Goal: Check status: Check status

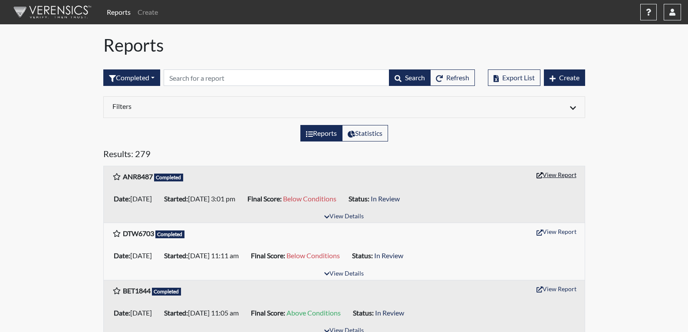
click at [556, 174] on button "View Report" at bounding box center [557, 174] width 48 height 13
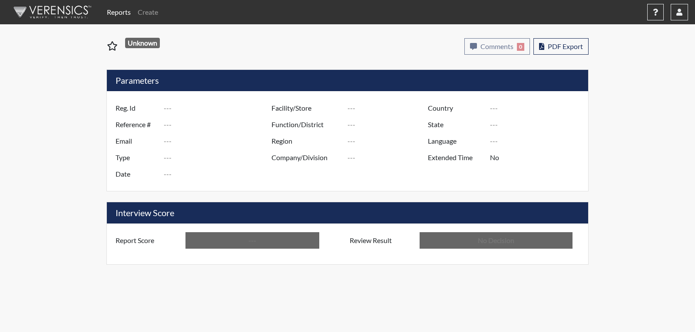
type input "ANR8487"
type input "51059"
type input "---"
type input "Corrections Pre-Employment"
type input "[DATE]"
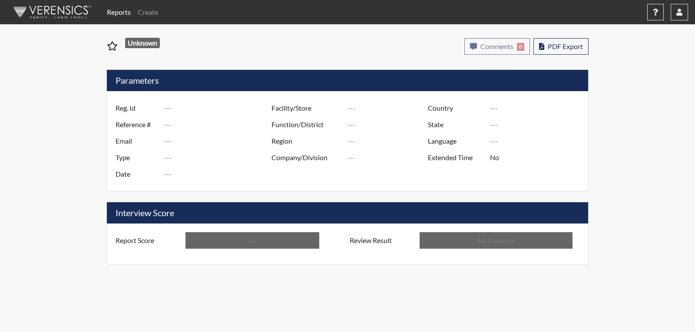
type input "[PERSON_NAME]"
type input "[GEOGRAPHIC_DATA]"
type input "[US_STATE]"
type input "English"
type input "Below Conditions"
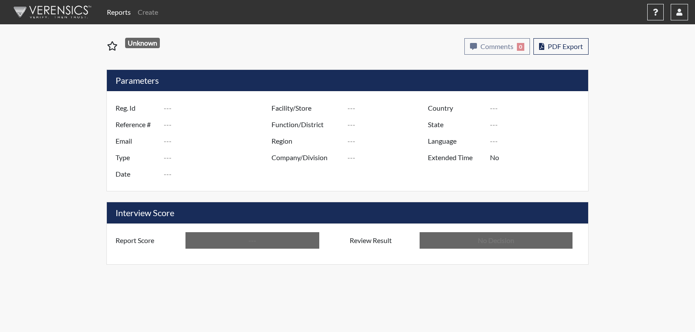
type input "In Review"
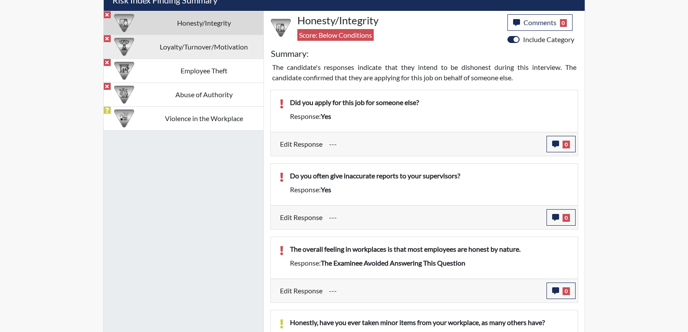
scroll to position [521, 0]
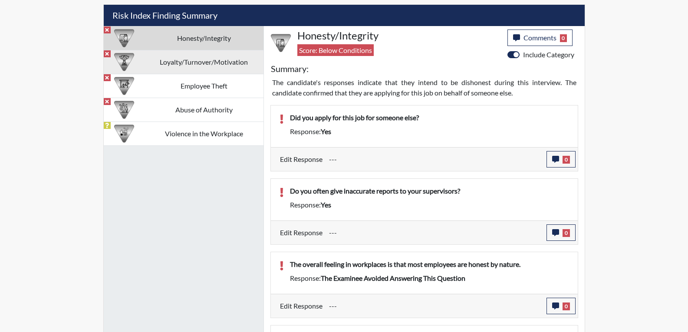
click at [163, 66] on td "Loyalty/Turnover/Motivation" at bounding box center [204, 62] width 119 height 24
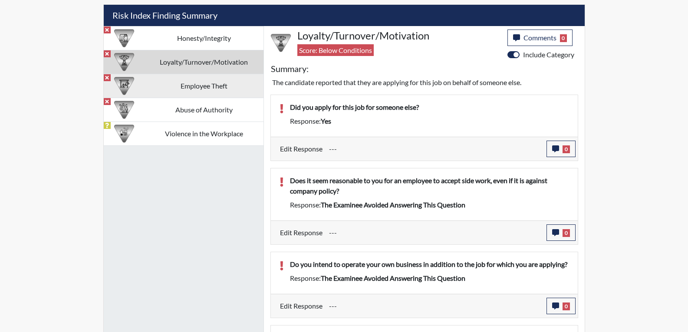
click at [231, 89] on td "Employee Theft" at bounding box center [204, 86] width 119 height 24
